Goal: Task Accomplishment & Management: Use online tool/utility

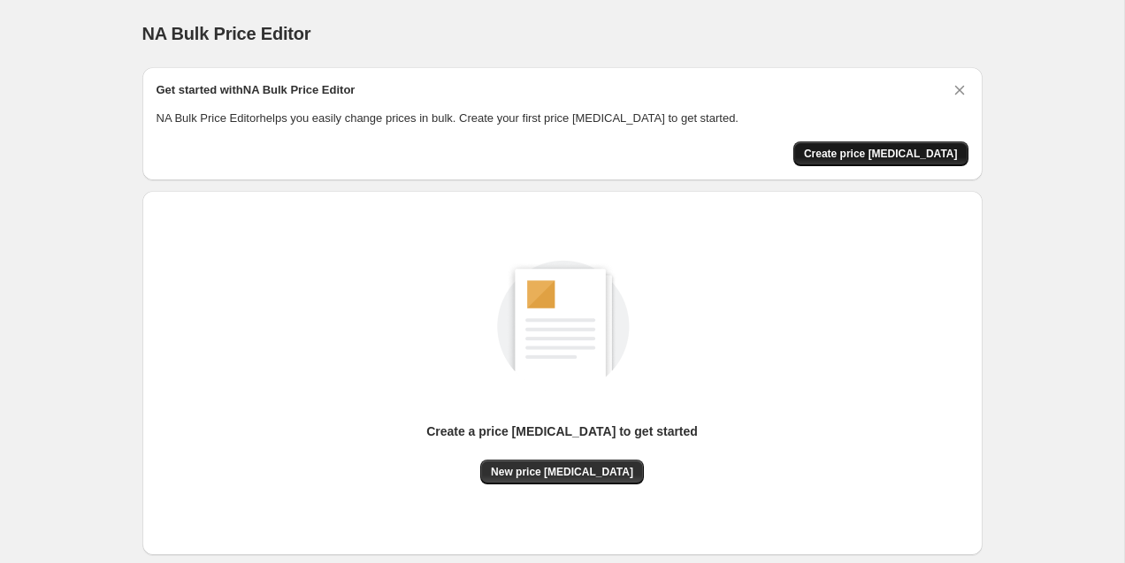
click at [902, 157] on span "Create price [MEDICAL_DATA]" at bounding box center [881, 154] width 154 height 14
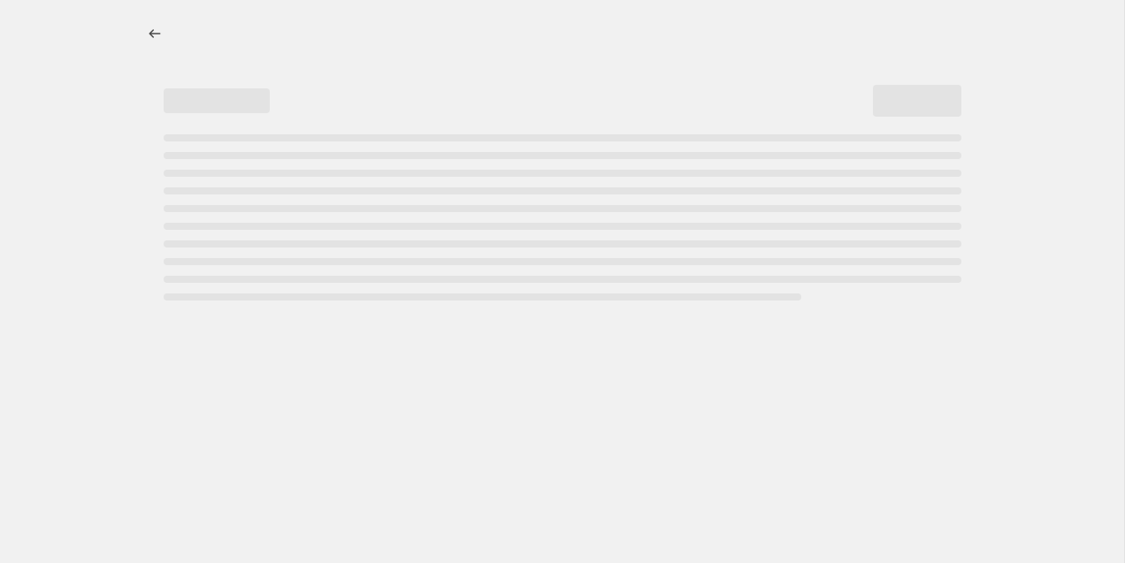
select select "percentage"
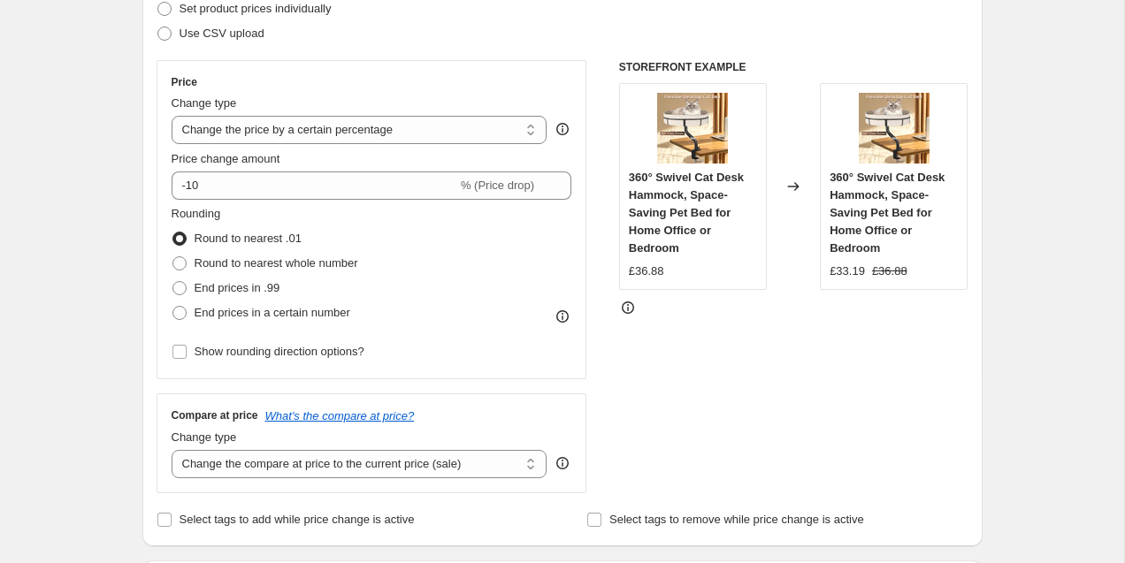
scroll to position [294, 0]
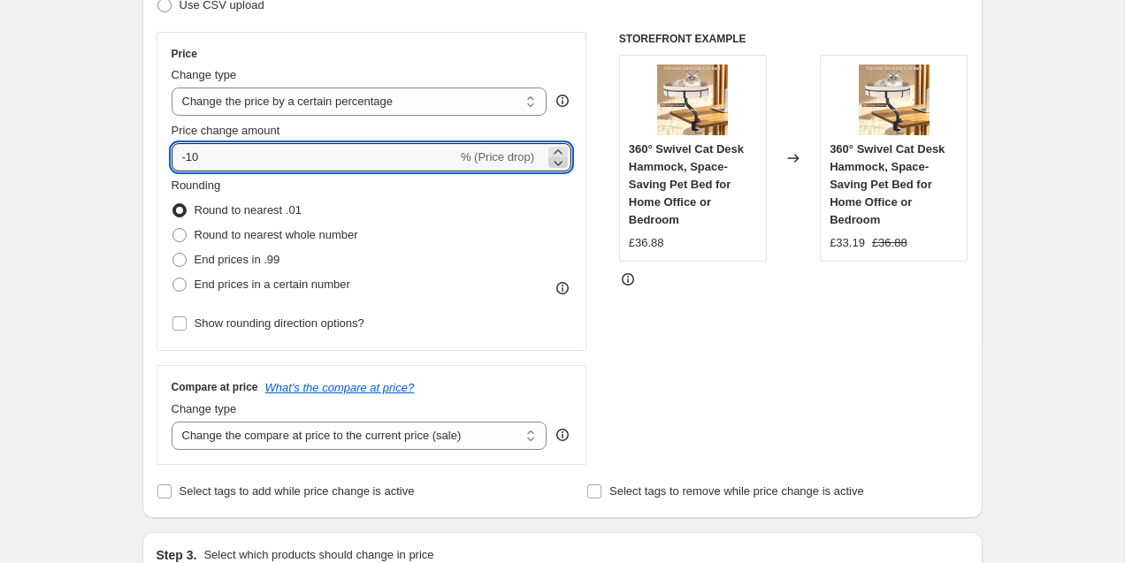
click at [561, 161] on icon at bounding box center [558, 163] width 18 height 18
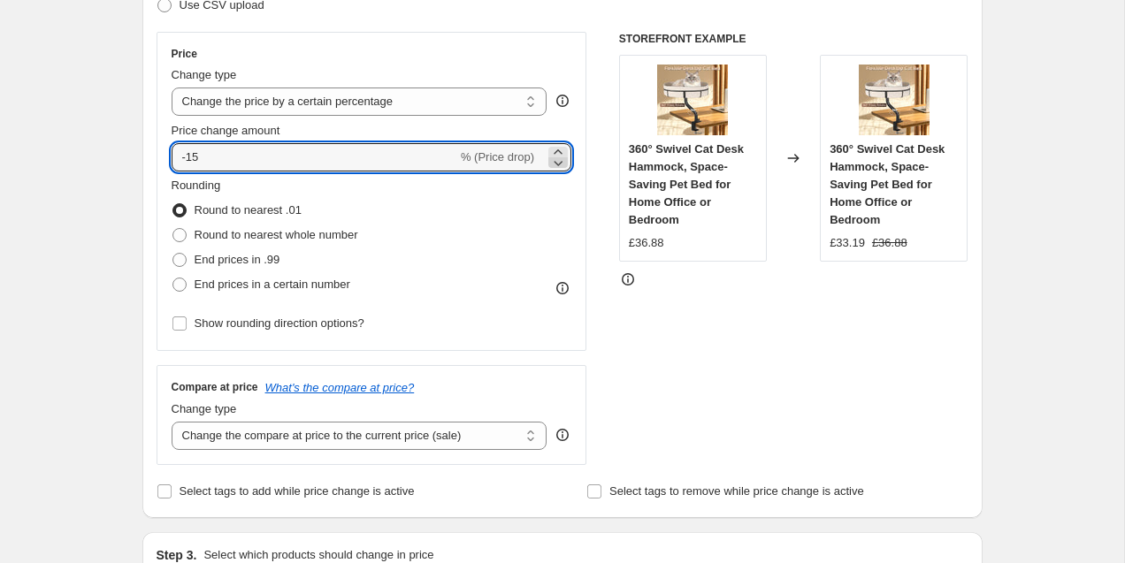
click at [561, 161] on icon at bounding box center [558, 163] width 18 height 18
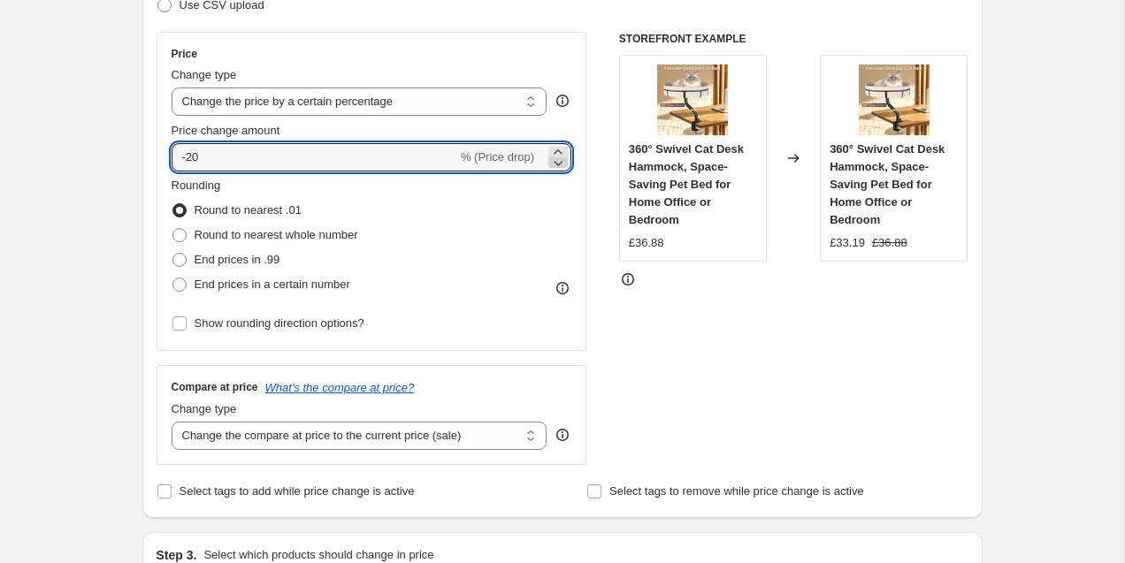
click at [561, 161] on icon at bounding box center [558, 163] width 18 height 18
click at [560, 161] on icon at bounding box center [558, 163] width 18 height 18
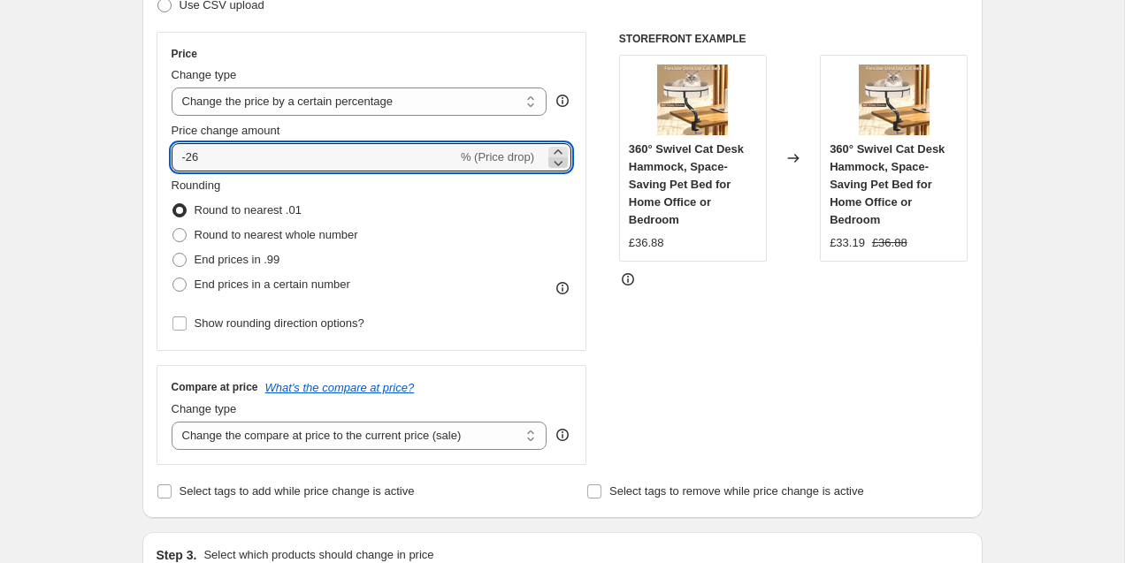
click at [560, 161] on icon at bounding box center [558, 163] width 18 height 18
click at [560, 149] on icon at bounding box center [558, 152] width 18 height 18
click at [560, 164] on icon at bounding box center [558, 163] width 9 height 5
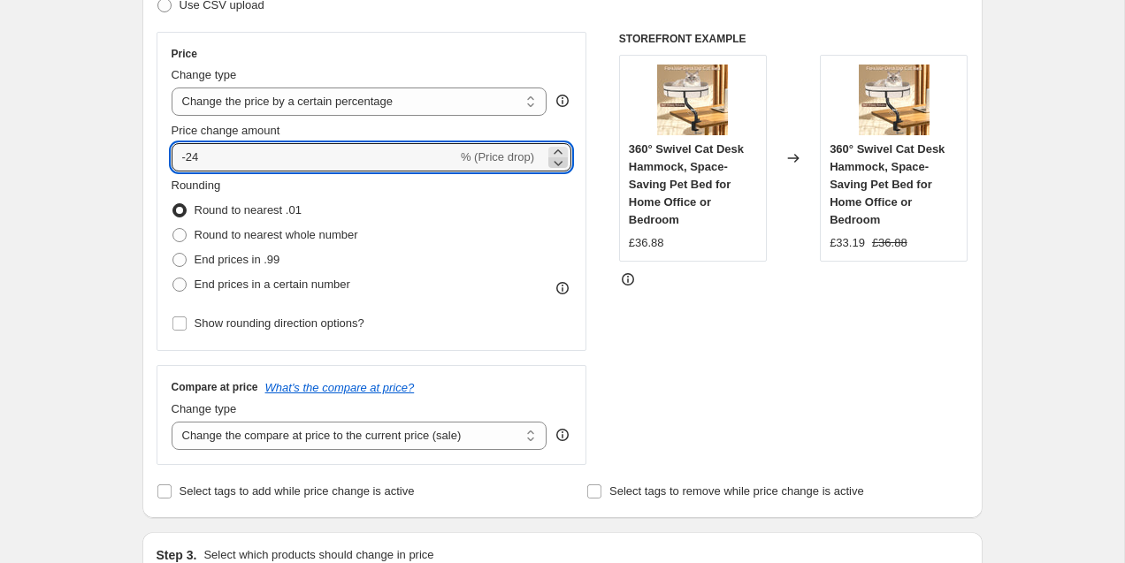
type input "-25"
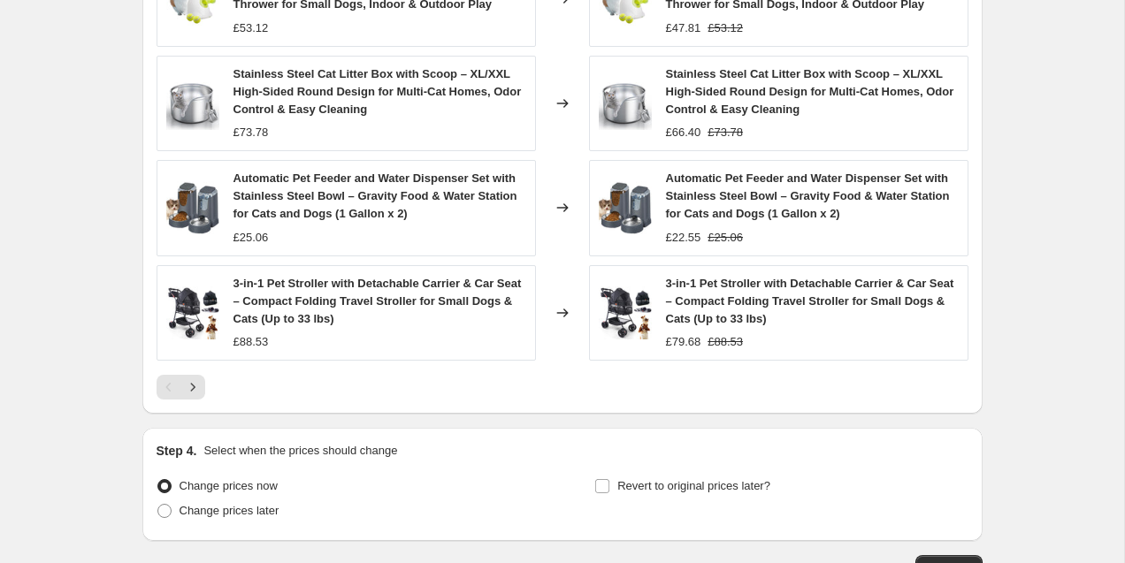
scroll to position [1303, 0]
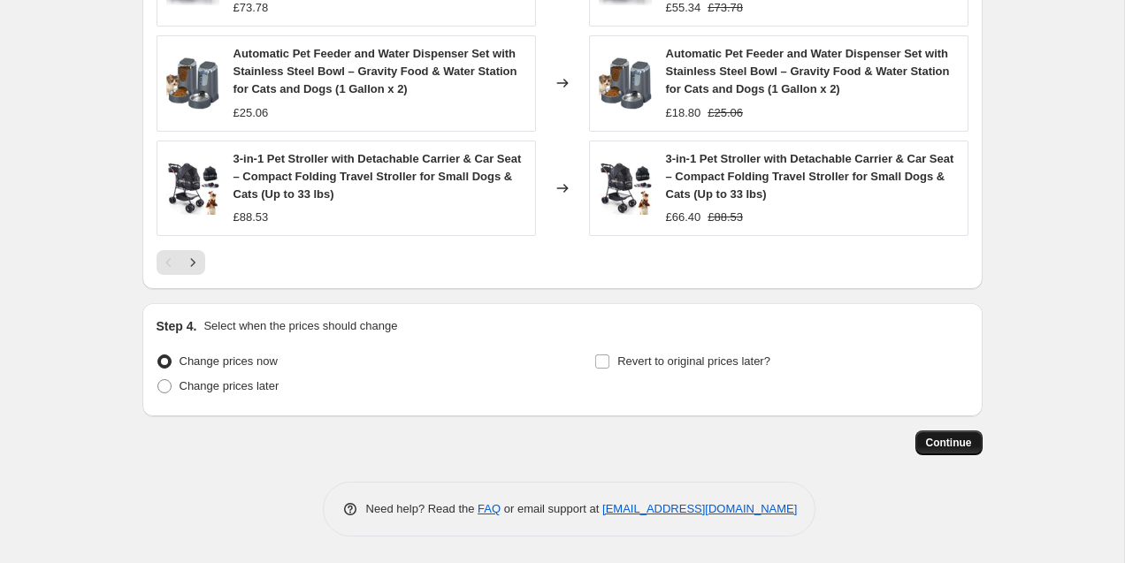
click at [953, 439] on span "Continue" at bounding box center [949, 443] width 46 height 14
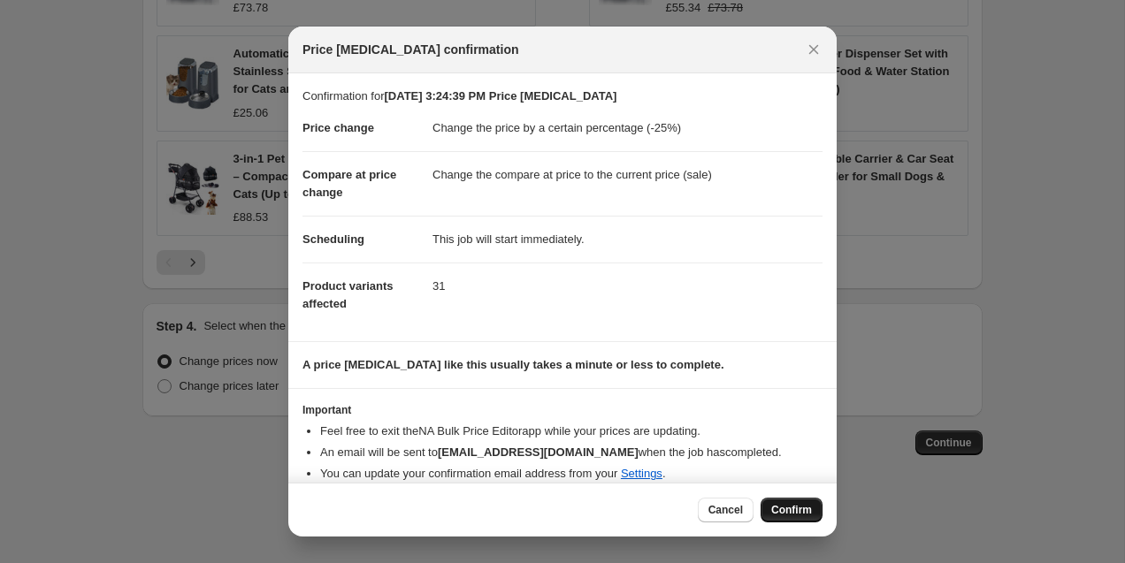
click at [796, 513] on span "Confirm" at bounding box center [791, 510] width 41 height 14
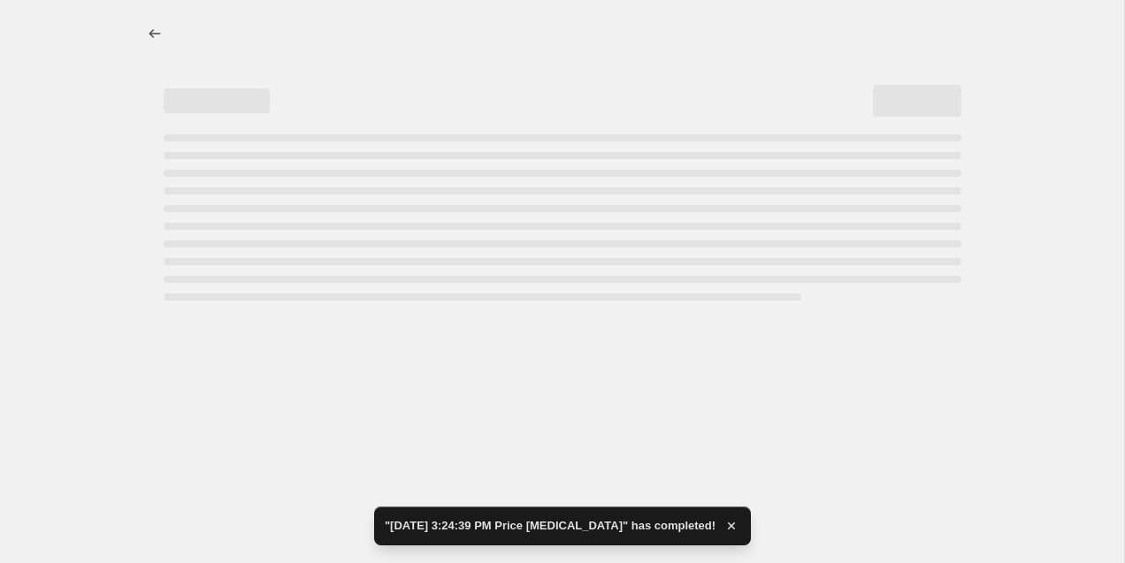
select select "percentage"
